Goal: Task Accomplishment & Management: Manage account settings

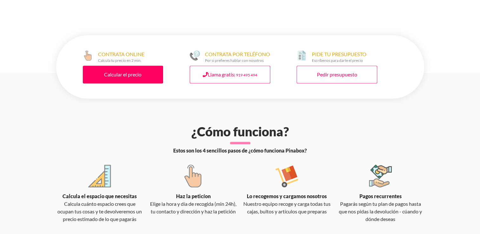
scroll to position [317, 0]
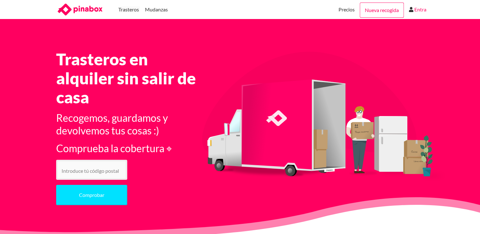
click at [423, 10] on link "Entra" at bounding box center [420, 9] width 12 height 19
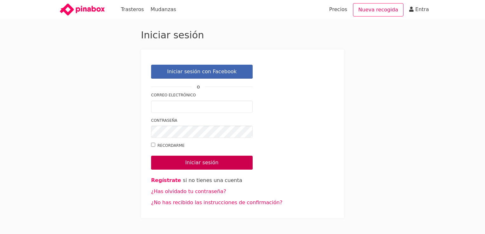
type input "juanjosesolisherrera@gmail.com"
click at [192, 160] on input "Iniciar sesión" at bounding box center [201, 163] width 101 height 14
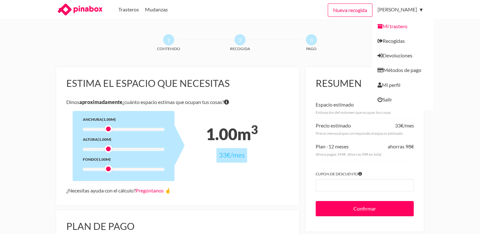
click at [398, 23] on link "Mi trastero" at bounding box center [402, 24] width 61 height 20
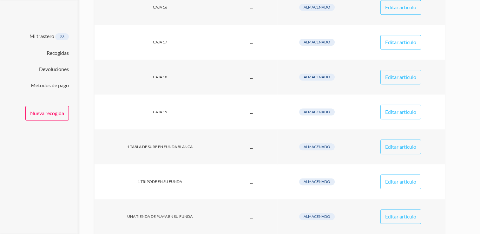
scroll to position [745, 0]
